Goal: Navigation & Orientation: Find specific page/section

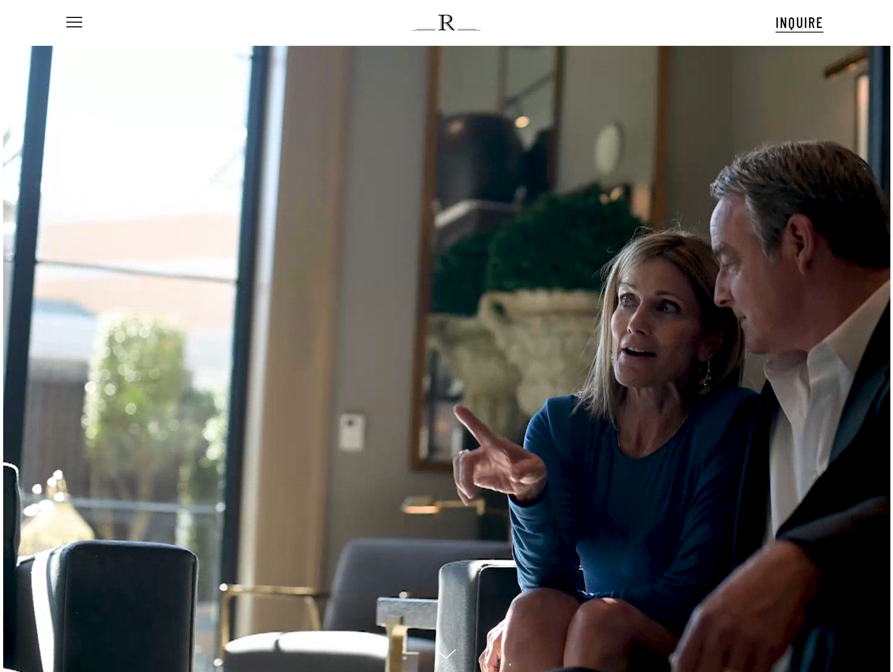
scroll to position [11, 139]
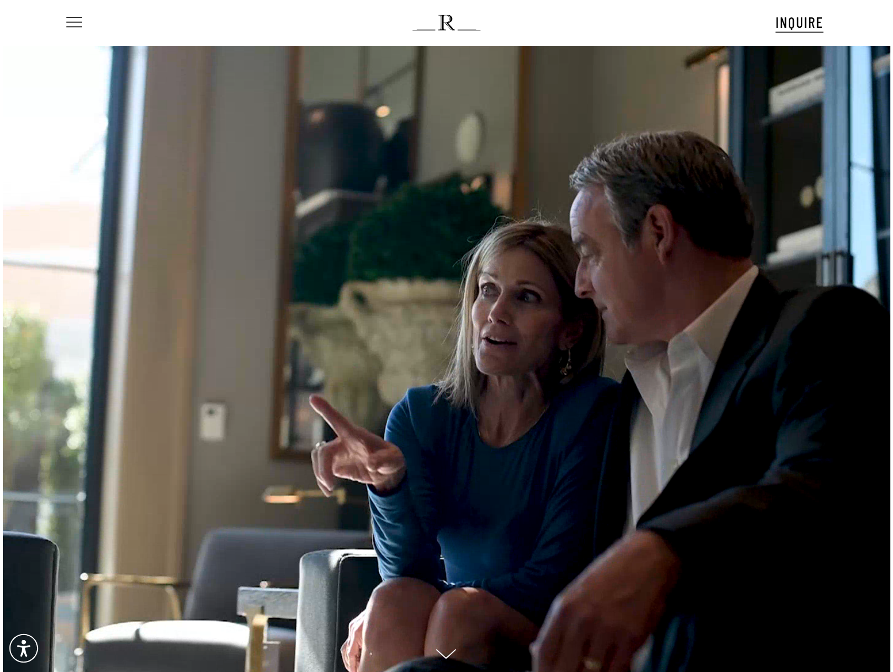
click at [69, 21] on span "Navigation Menu" at bounding box center [74, 22] width 12 height 15
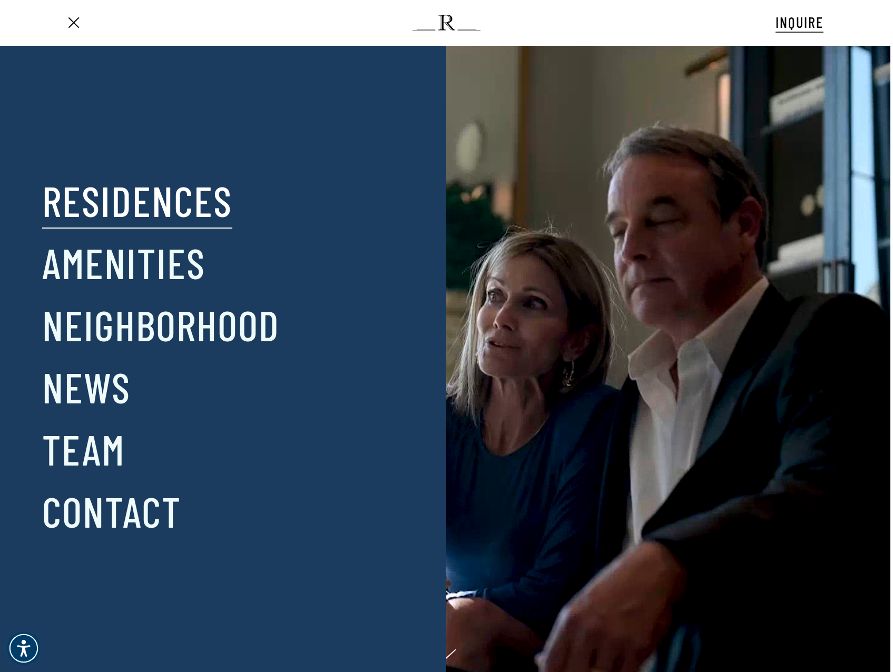
click at [142, 194] on link "Residences" at bounding box center [137, 200] width 190 height 55
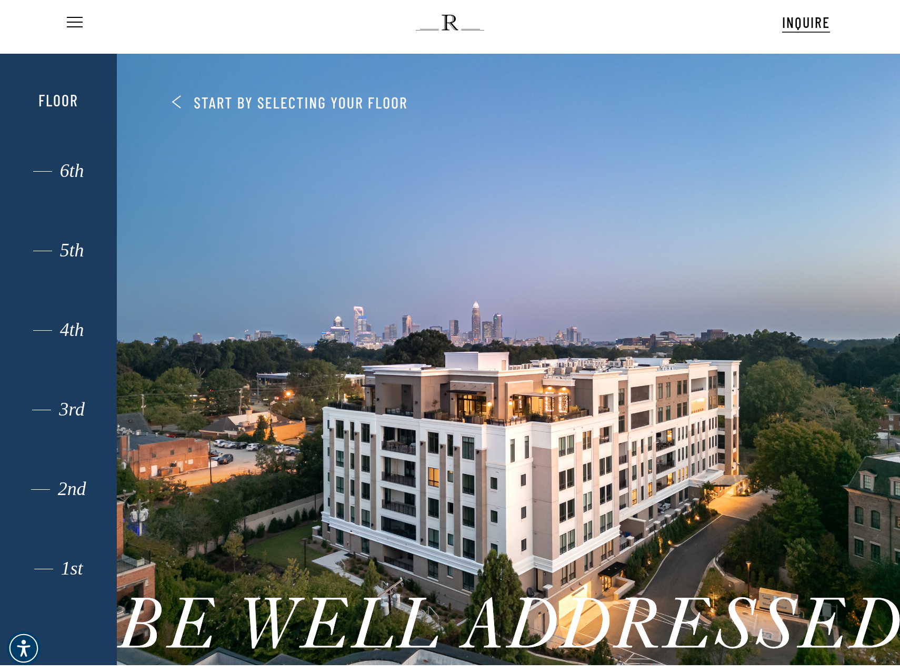
click at [67, 10] on ul "Menu" at bounding box center [74, 22] width 18 height 45
click at [71, 19] on span "Navigation Menu" at bounding box center [75, 22] width 12 height 15
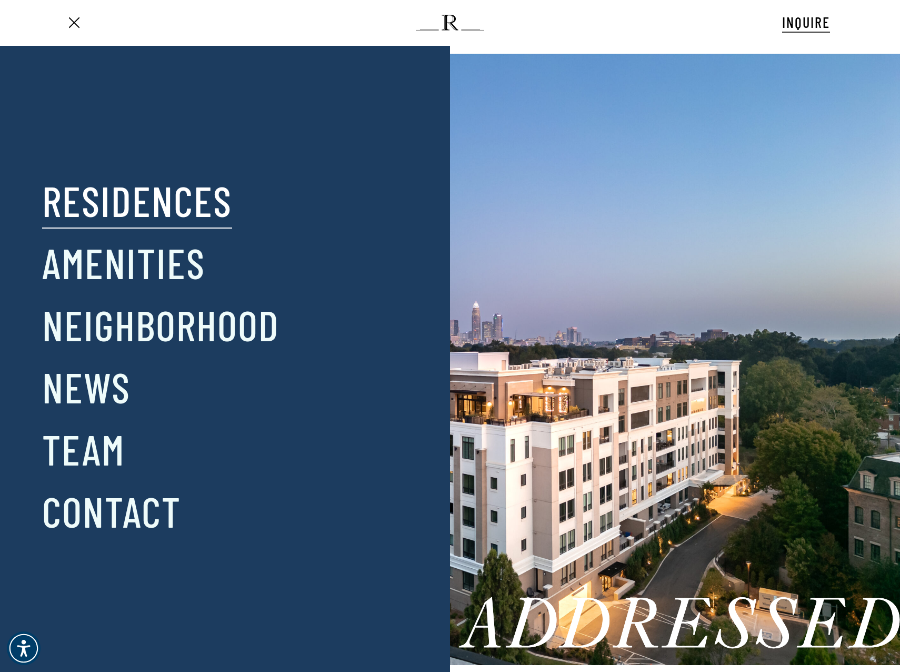
click at [121, 204] on link "Residences" at bounding box center [137, 200] width 190 height 55
